Goal: Information Seeking & Learning: Learn about a topic

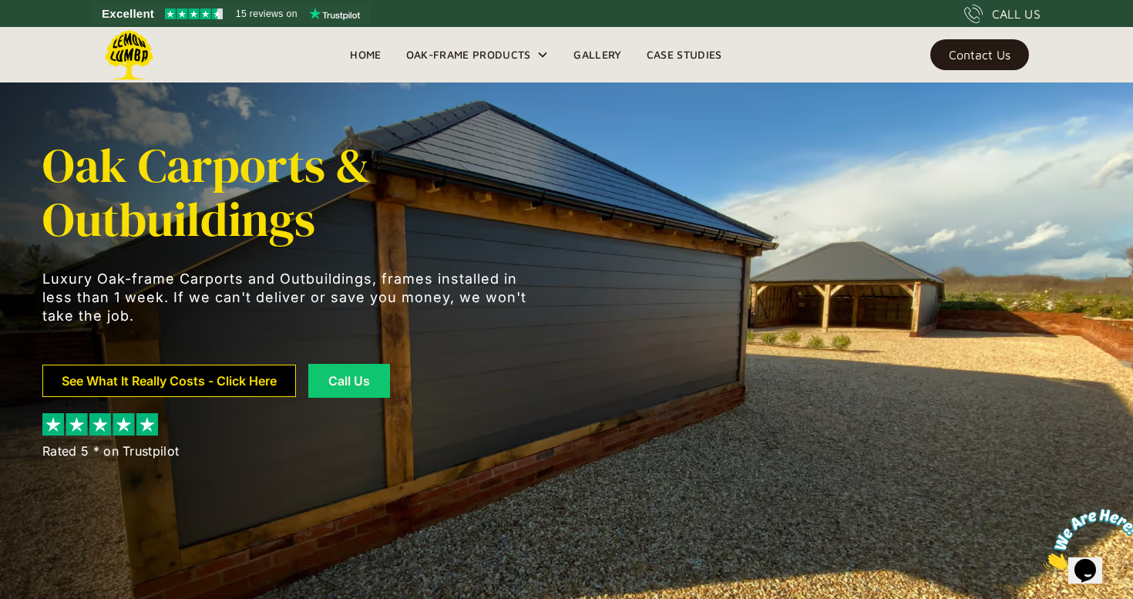
click at [243, 381] on link "See What It Really Costs - Click Here" at bounding box center [168, 380] width 253 height 32
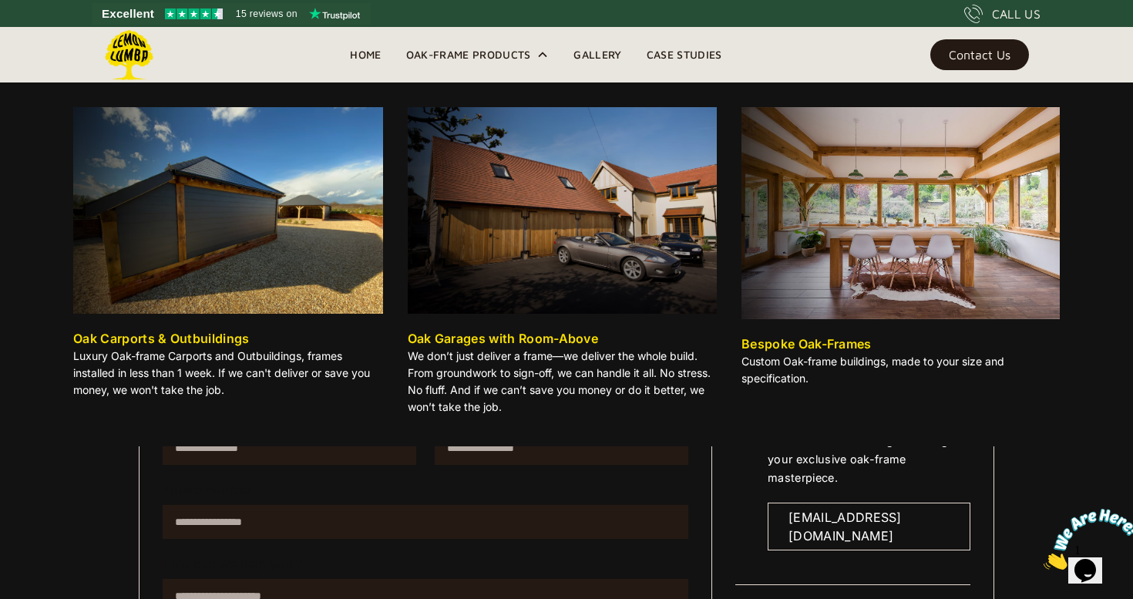
click at [474, 52] on div "Oak-Frame Products" at bounding box center [468, 54] width 125 height 18
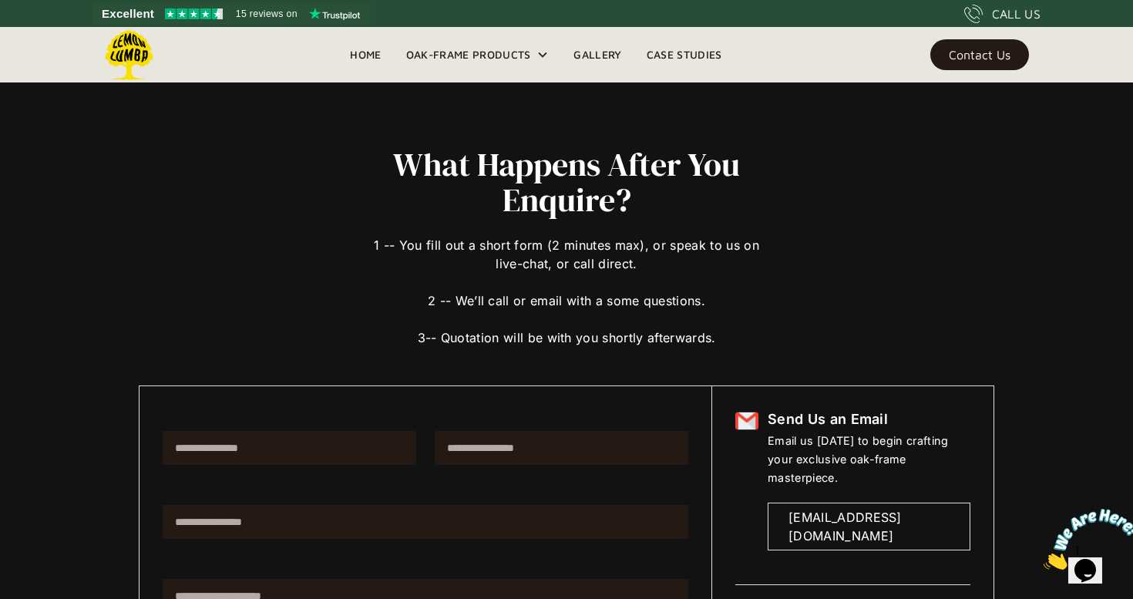
click at [474, 52] on div "Oak-Frame Products" at bounding box center [468, 54] width 125 height 18
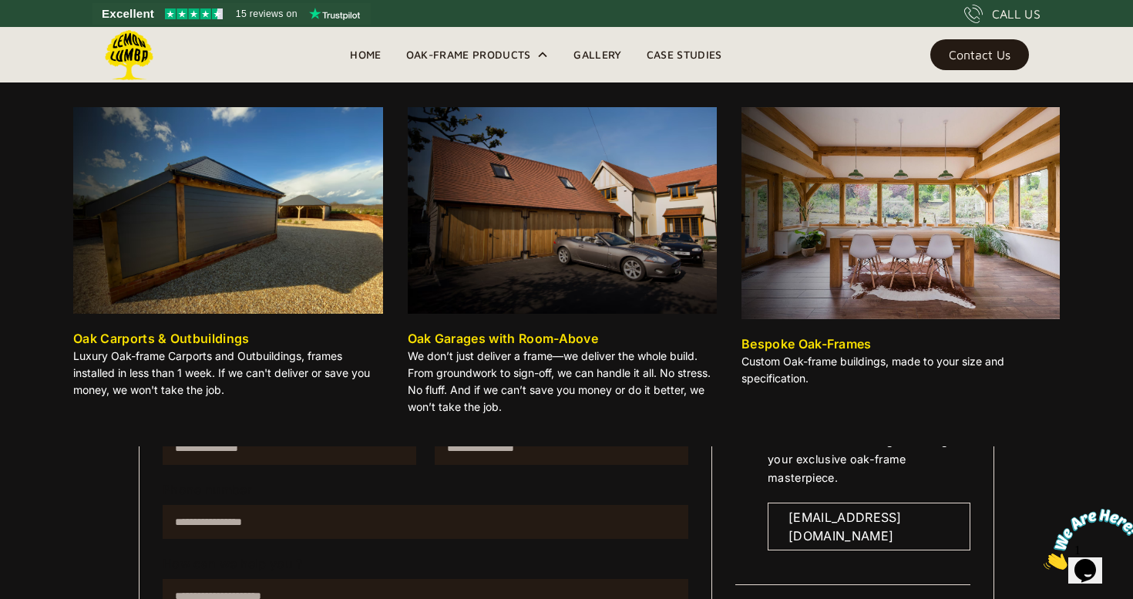
click at [524, 237] on img at bounding box center [563, 210] width 310 height 206
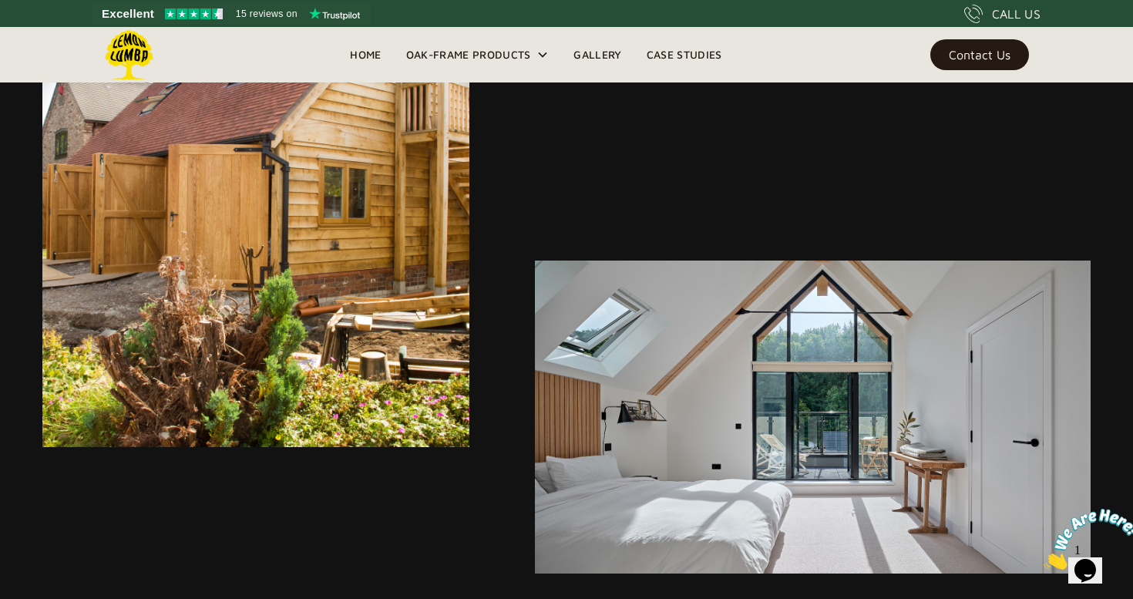
scroll to position [3820, 0]
